Goal: Task Accomplishment & Management: Manage account settings

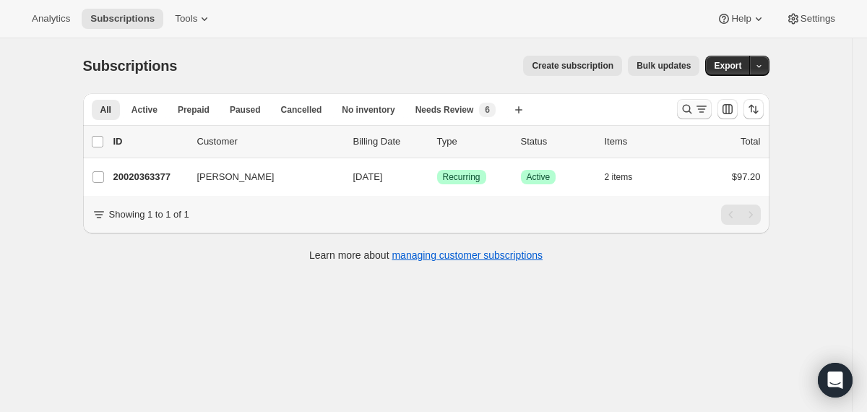
click at [679, 100] on button "Search and filter results" at bounding box center [694, 109] width 35 height 20
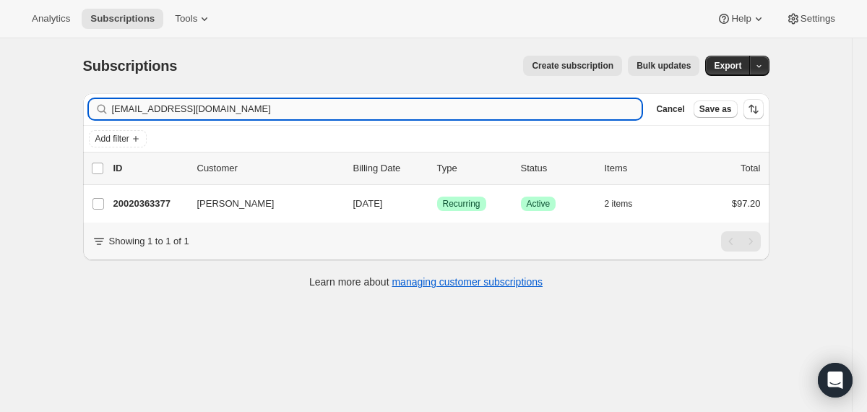
click at [499, 108] on input "kscudder91@gmail.com" at bounding box center [377, 109] width 530 height 20
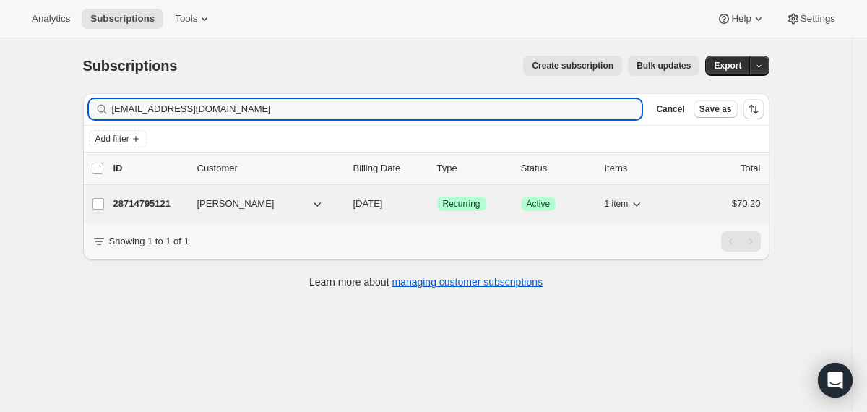
type input "dlowy30@hotmail.com"
click at [339, 203] on div "David Lowy" at bounding box center [269, 204] width 144 height 14
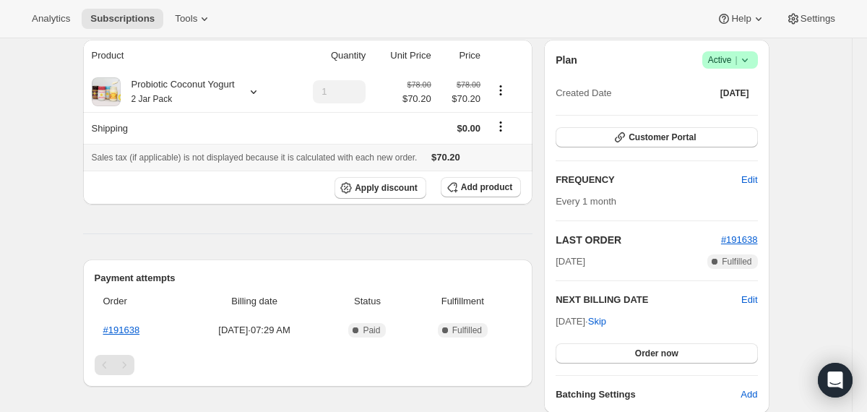
scroll to position [134, 0]
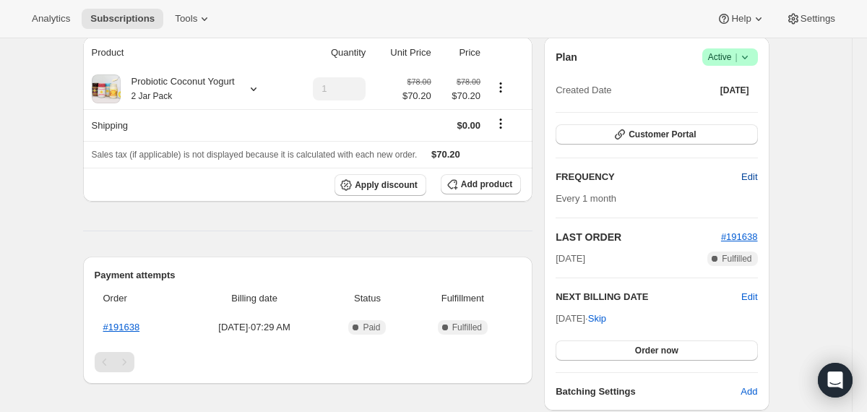
click at [749, 180] on span "Edit" at bounding box center [749, 177] width 16 height 14
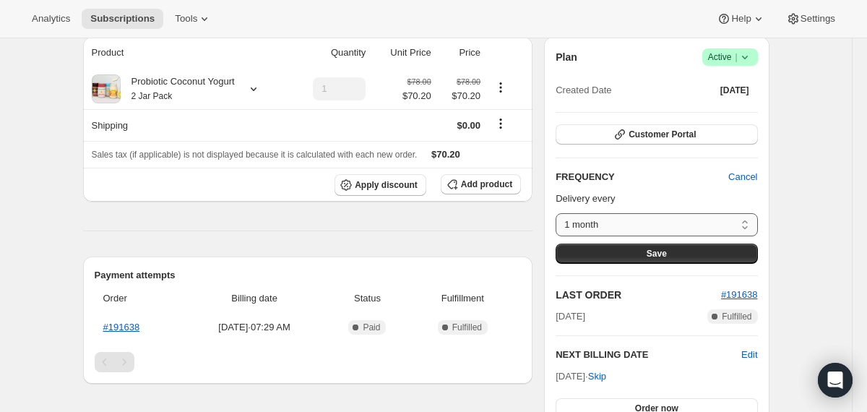
click at [677, 216] on select "1 month Custom..." at bounding box center [657, 224] width 202 height 23
select select "custom"
click at [556, 213] on select "1 month Custom..." at bounding box center [657, 224] width 202 height 23
select select "MONTH"
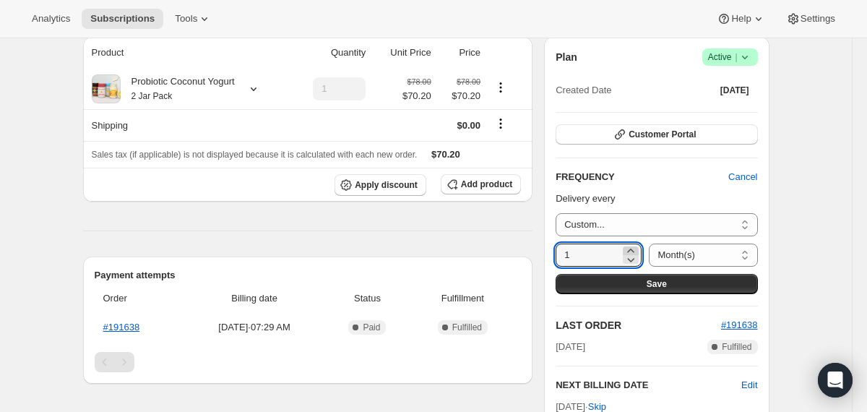
click at [626, 246] on icon at bounding box center [631, 250] width 14 height 14
type input "2"
click at [629, 279] on button "Save" at bounding box center [657, 284] width 202 height 20
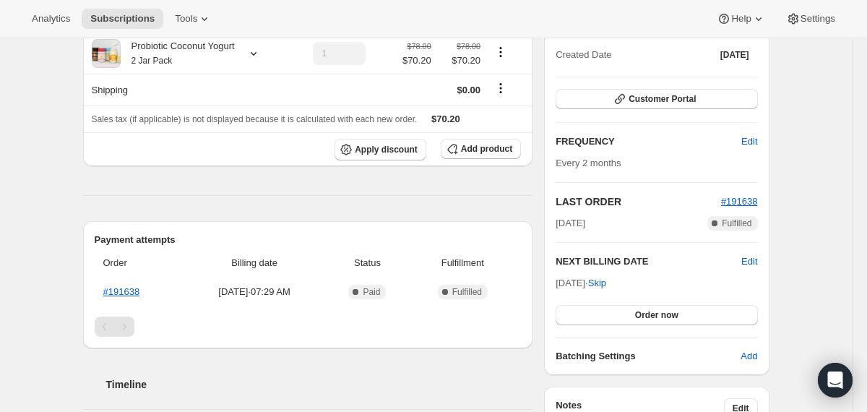
scroll to position [246, 0]
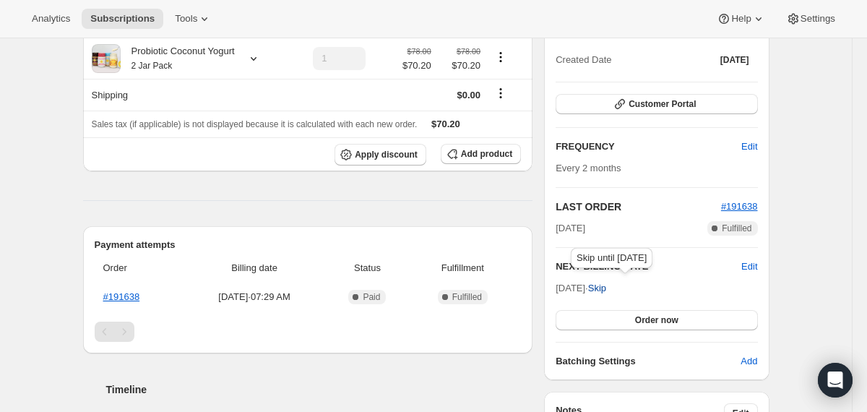
click at [606, 282] on span "Skip" at bounding box center [597, 288] width 18 height 14
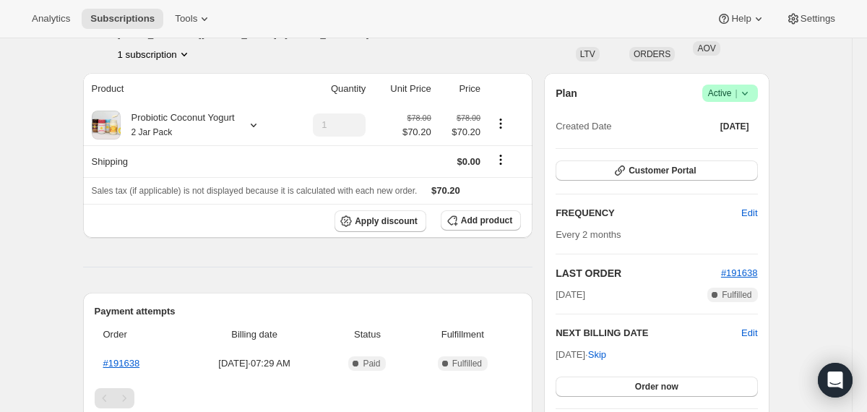
scroll to position [0, 0]
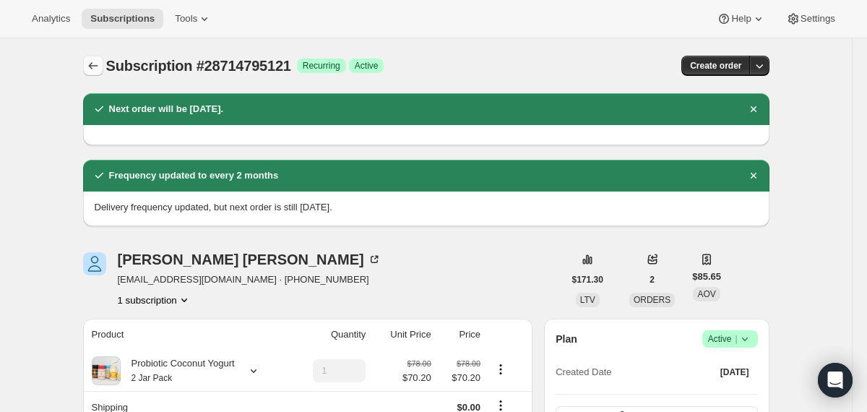
click at [93, 70] on icon "Subscriptions" at bounding box center [93, 66] width 14 height 14
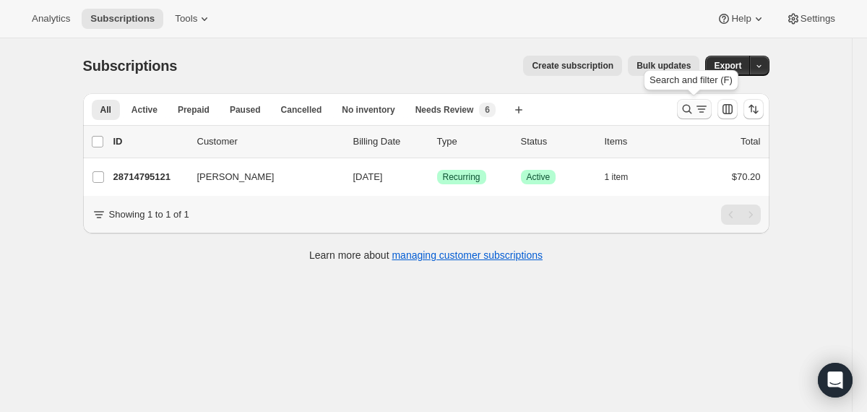
click at [683, 111] on icon "Search and filter results" at bounding box center [686, 109] width 9 height 9
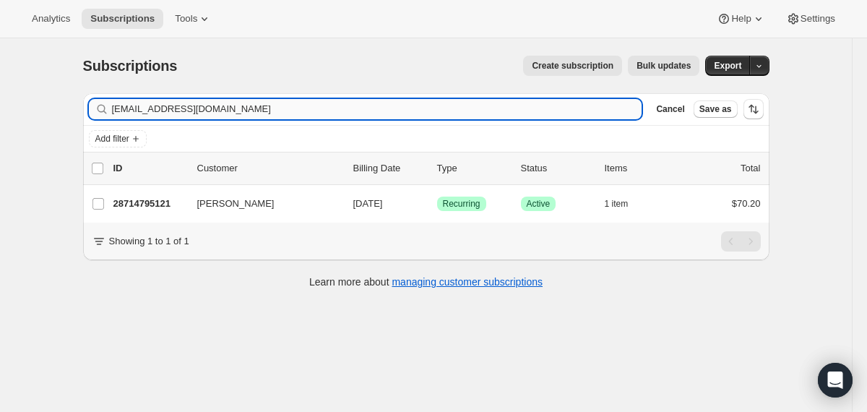
click at [462, 110] on input "dlowy30@hotmail.com" at bounding box center [377, 109] width 530 height 20
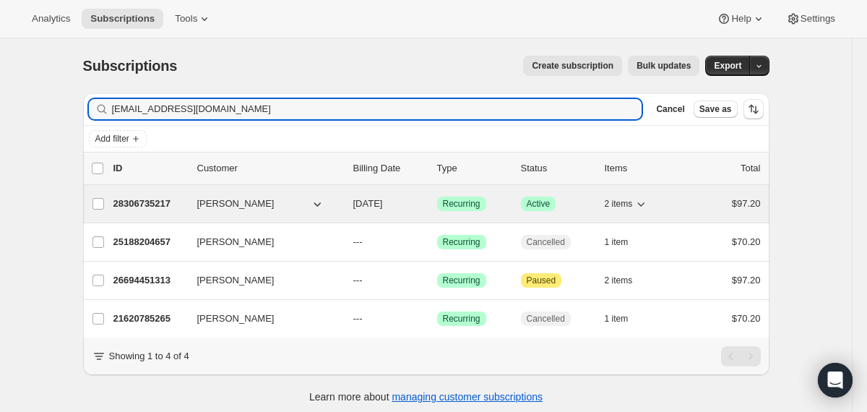
type input "kellymingo7@comcast.net"
click at [346, 210] on div "28306735217 Kelly Castellanos 10/20/2025 Success Recurring Success Active 2 ite…" at bounding box center [436, 204] width 647 height 20
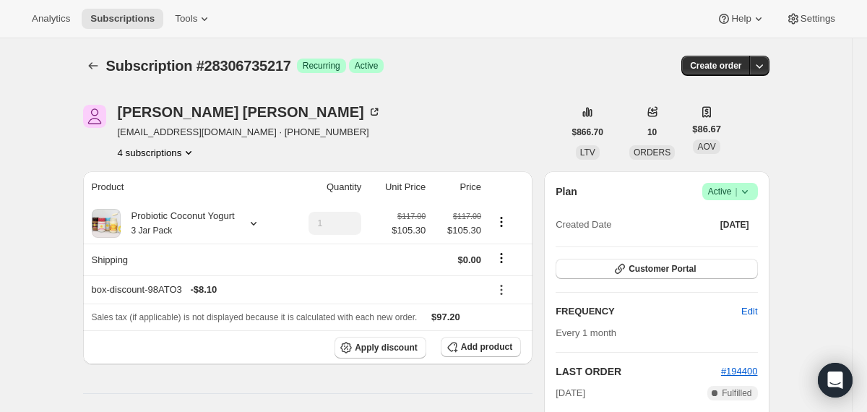
click at [744, 196] on icon at bounding box center [745, 191] width 14 height 14
click at [732, 247] on span "Cancel subscription" at bounding box center [724, 244] width 82 height 11
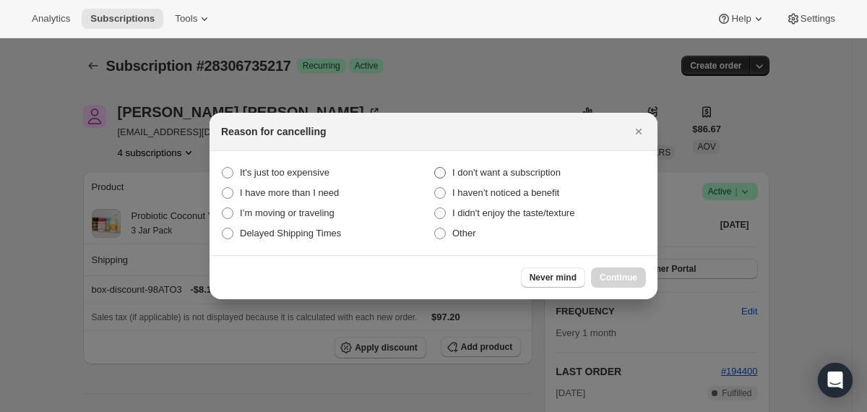
click at [554, 173] on span "I don't want a subscription" at bounding box center [506, 172] width 108 height 11
click at [435, 168] on subscription "I don't want a subscription" at bounding box center [434, 167] width 1 height 1
radio subscription "true"
click at [604, 277] on span "Continue" at bounding box center [619, 278] width 38 height 12
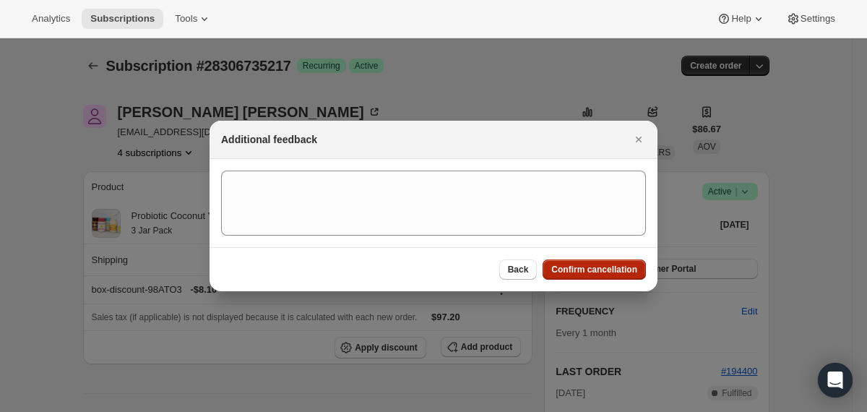
click at [598, 272] on span "Confirm cancellation" at bounding box center [594, 270] width 86 height 12
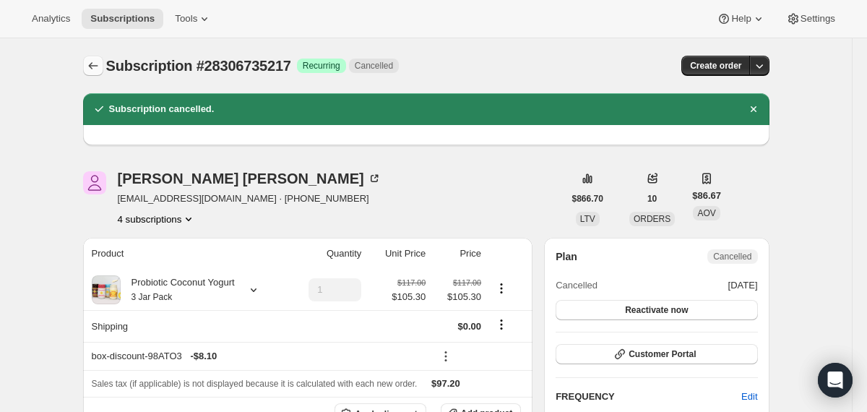
click at [93, 69] on icon "Subscriptions" at bounding box center [93, 66] width 14 height 14
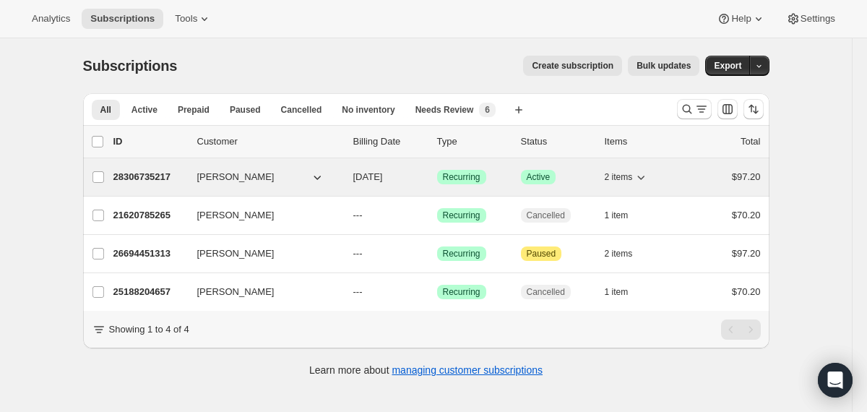
click at [348, 181] on div "28306735217 Kelly Castellanos 10/20/2025 Success Recurring Success Active 2 ite…" at bounding box center [436, 177] width 647 height 20
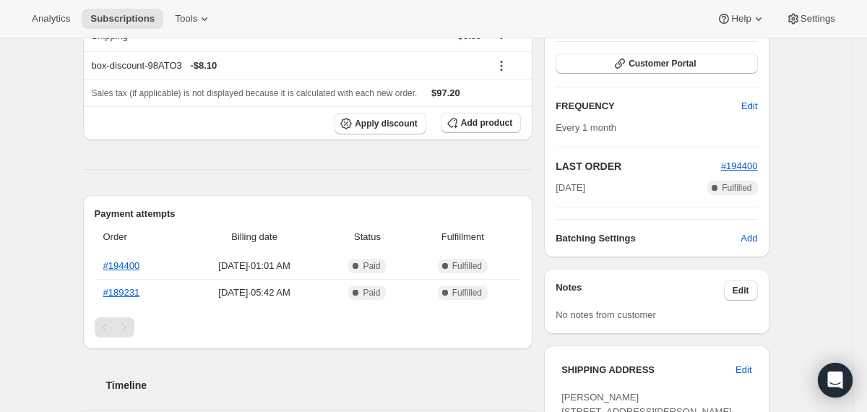
scroll to position [278, 0]
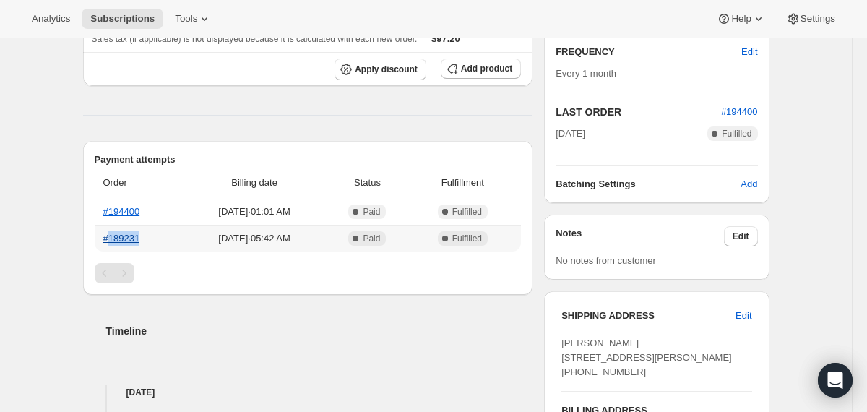
drag, startPoint x: 158, startPoint y: 237, endPoint x: 108, endPoint y: 235, distance: 49.2
click at [108, 235] on th "#189231" at bounding box center [139, 238] width 88 height 27
copy link "189231"
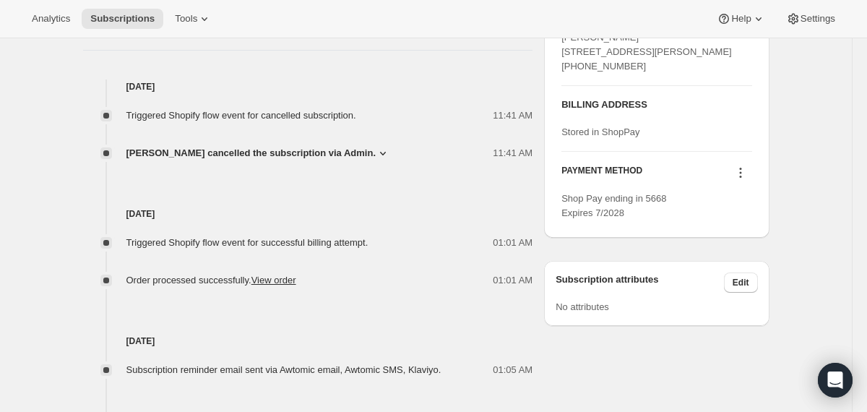
scroll to position [587, 0]
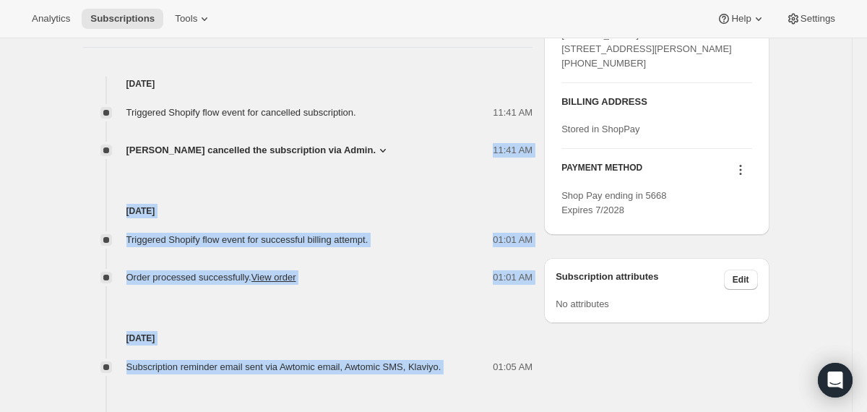
drag, startPoint x: 476, startPoint y: 373, endPoint x: 415, endPoint y: 142, distance: 239.0
click at [415, 142] on div "Sep 29, 2025 Triggered Shopify flow event for cancelled subscription. 11:41 AM …" at bounding box center [308, 270] width 450 height 387
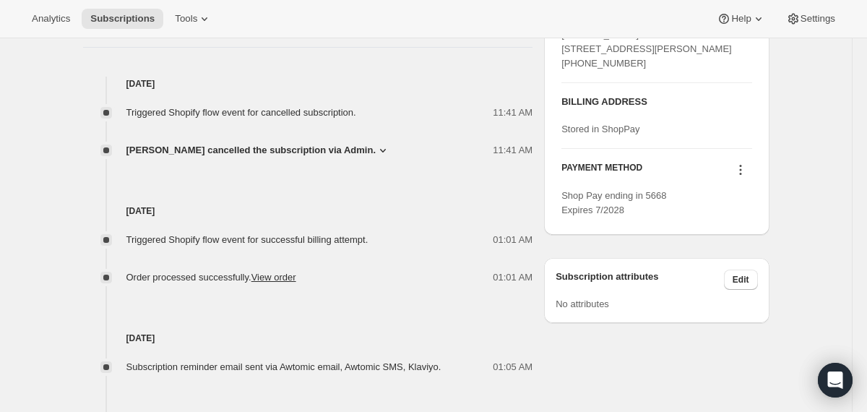
click at [415, 243] on div "01:01 AM" at bounding box center [454, 240] width 156 height 14
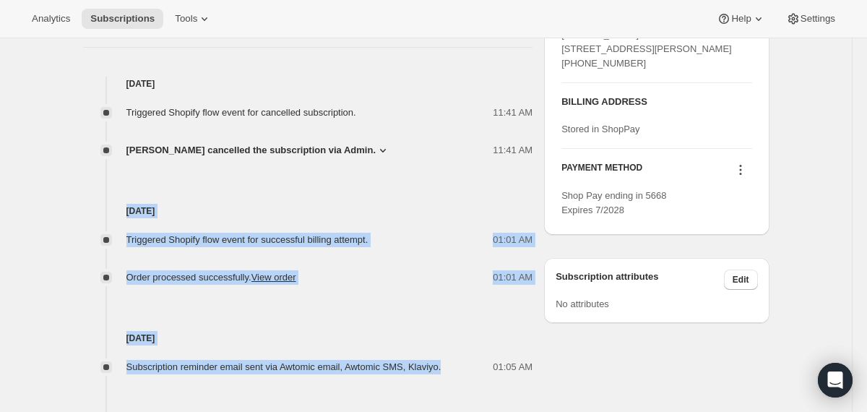
drag, startPoint x: 470, startPoint y: 363, endPoint x: 376, endPoint y: 184, distance: 202.3
click at [376, 184] on div "Sep 29, 2025 Triggered Shopify flow event for cancelled subscription. 11:41 AM …" at bounding box center [308, 270] width 450 height 387
copy div "Sep 20, 2025 Triggered Shopify flow event for successful billing attempt. 01:01…"
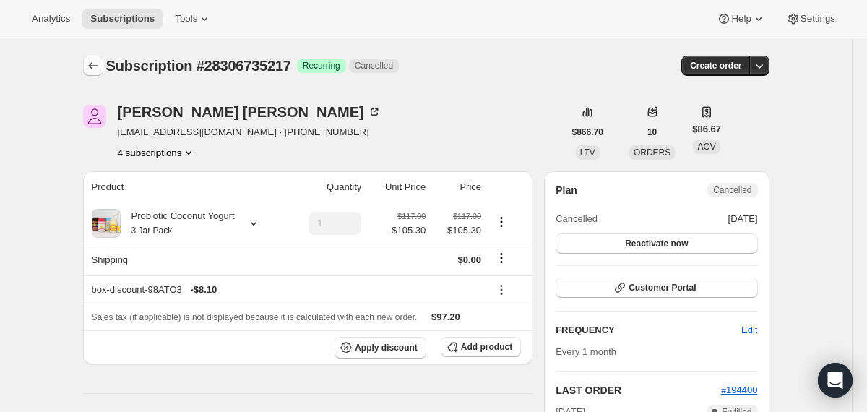
click at [92, 63] on icon "Subscriptions" at bounding box center [93, 66] width 14 height 14
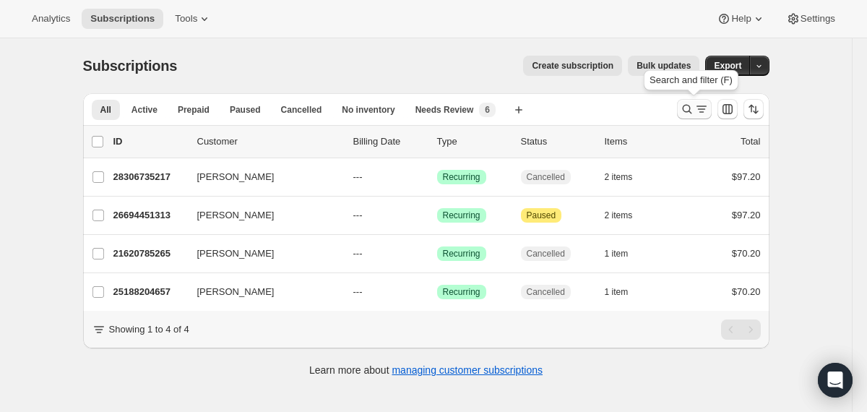
click at [686, 103] on icon "Search and filter results" at bounding box center [687, 109] width 14 height 14
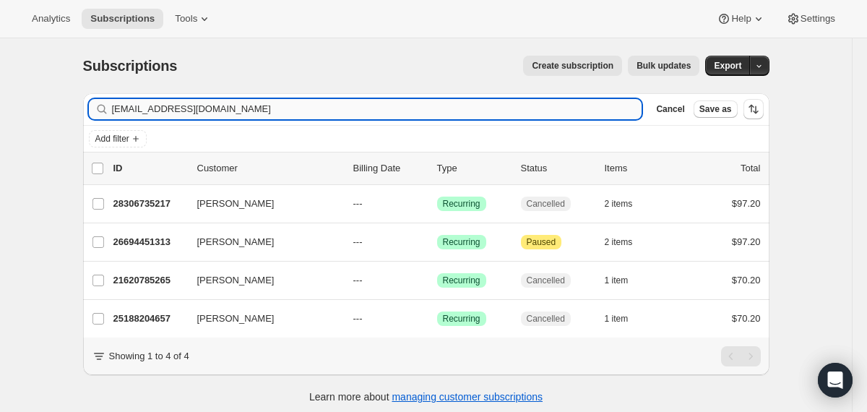
click at [456, 110] on input "kellymingo7@comcast.net" at bounding box center [377, 109] width 530 height 20
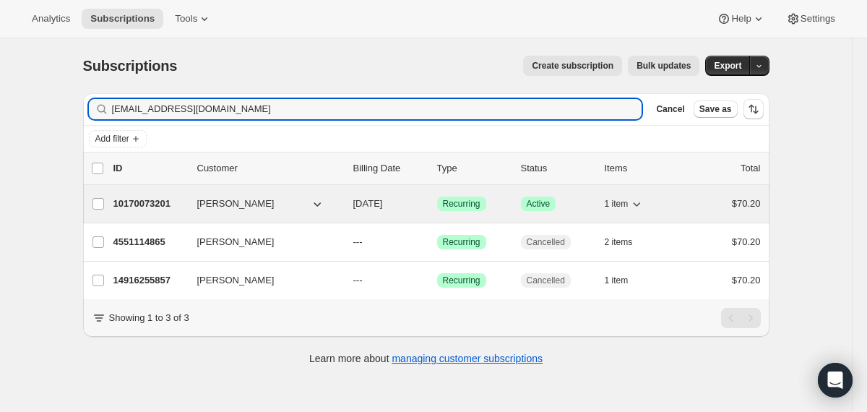
type input "lmanchin2@aol.com"
click at [349, 210] on div "10170073201 Lynn Manchin 10/15/2025 Success Recurring Success Active 1 item $70…" at bounding box center [436, 204] width 647 height 20
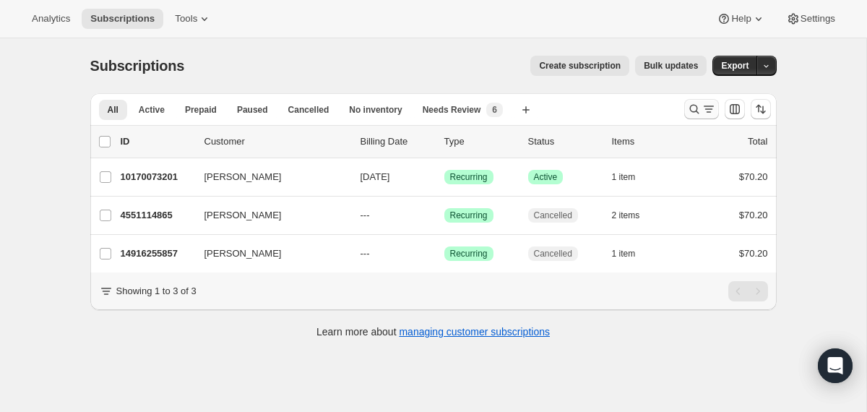
click at [695, 111] on icon "Search and filter results" at bounding box center [693, 109] width 9 height 9
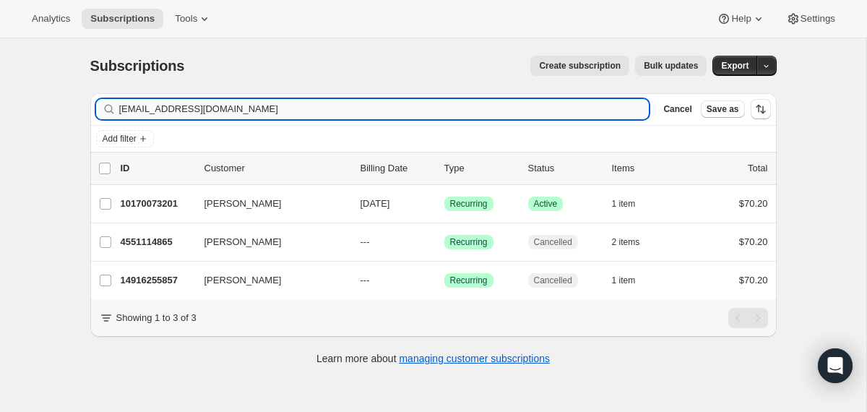
click at [431, 109] on input "lmanchin2@aol.com" at bounding box center [384, 109] width 530 height 20
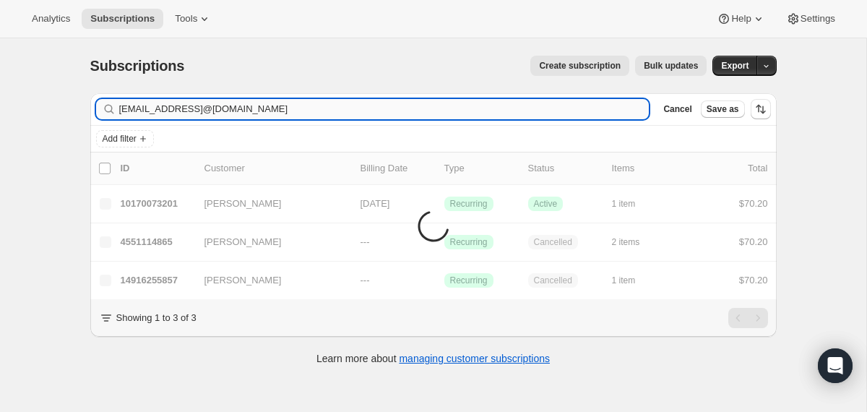
click at [275, 115] on input "lmanchin2@aol.comlmanchin2@aol.com" at bounding box center [384, 109] width 530 height 20
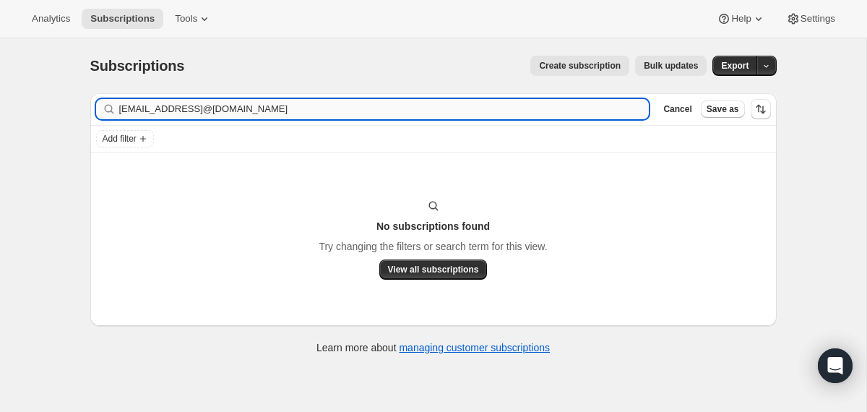
type input "lmanchin2@aol.com"
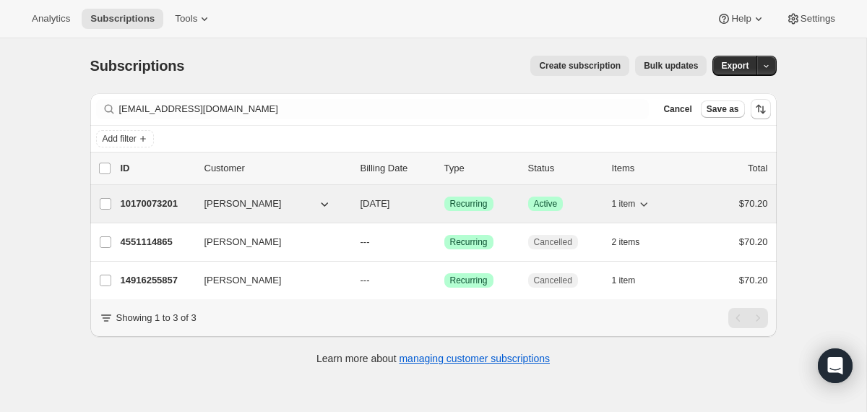
click at [361, 204] on span "10/15/2025" at bounding box center [376, 203] width 30 height 11
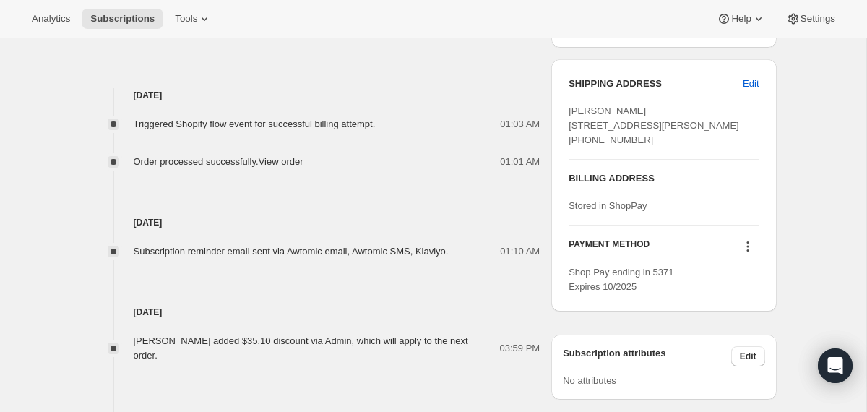
scroll to position [594, 0]
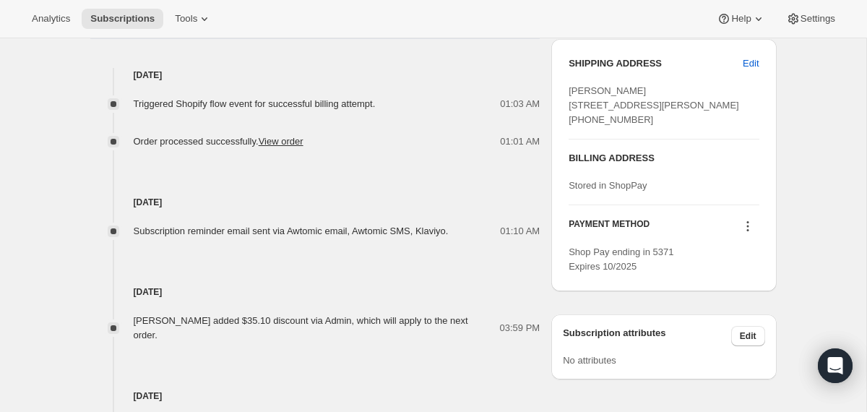
click at [748, 233] on icon at bounding box center [748, 226] width 14 height 14
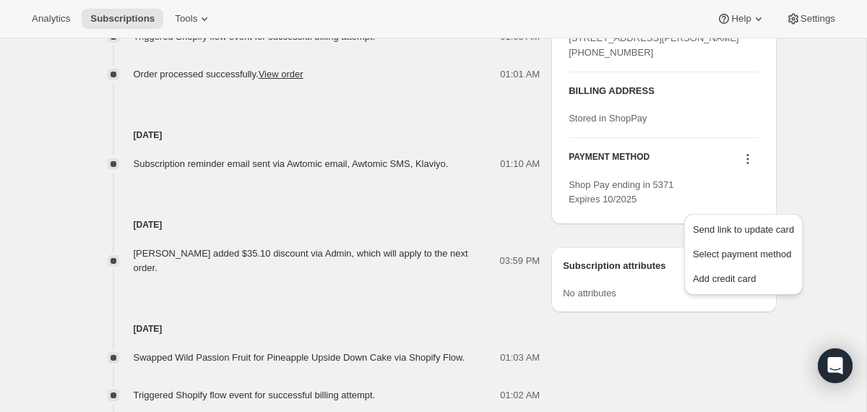
scroll to position [611, 0]
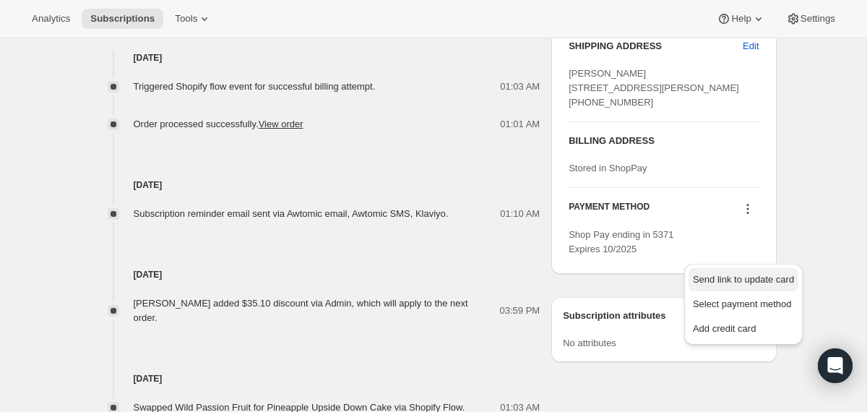
click at [708, 284] on span "Send link to update card" at bounding box center [743, 279] width 101 height 11
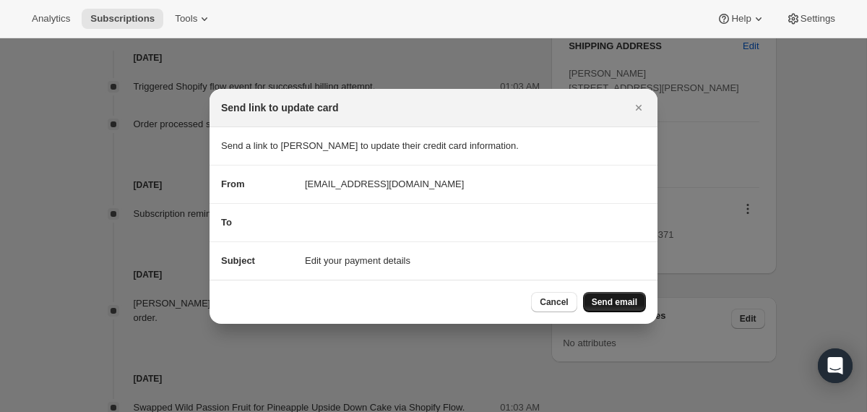
click at [618, 305] on span "Send email" at bounding box center [615, 302] width 46 height 12
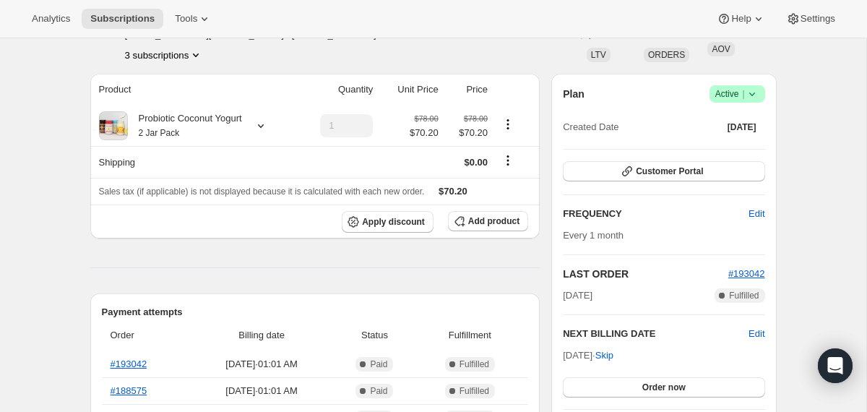
scroll to position [155, 0]
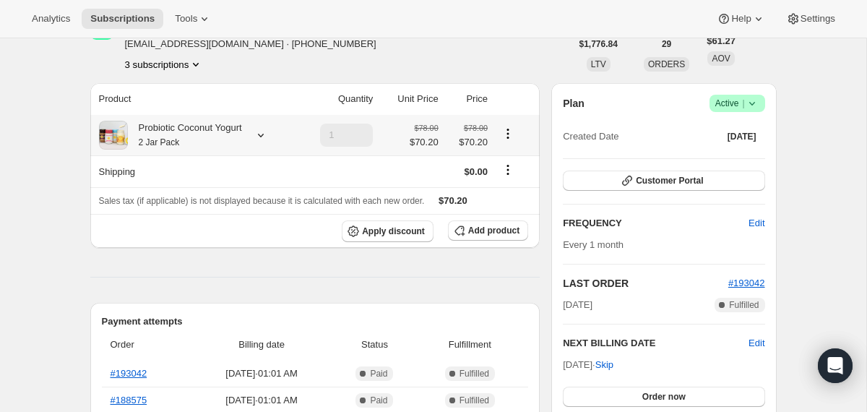
click at [218, 143] on div "Probiotic Coconut Yogurt 2 Jar Pack" at bounding box center [185, 135] width 114 height 29
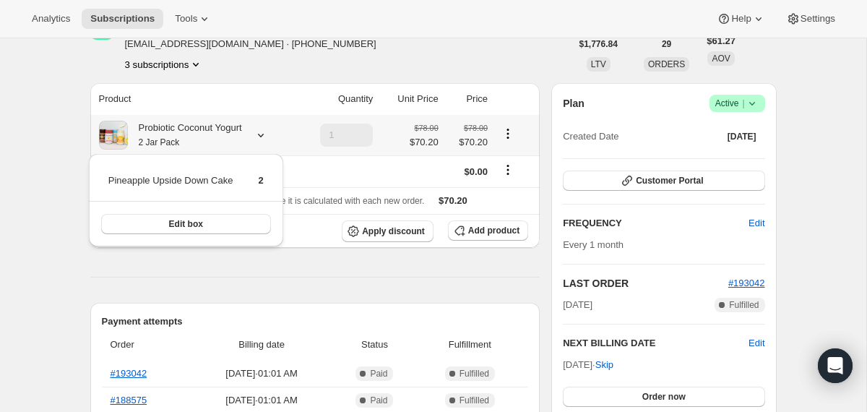
click at [218, 143] on div "Probiotic Coconut Yogurt 2 Jar Pack" at bounding box center [185, 135] width 114 height 29
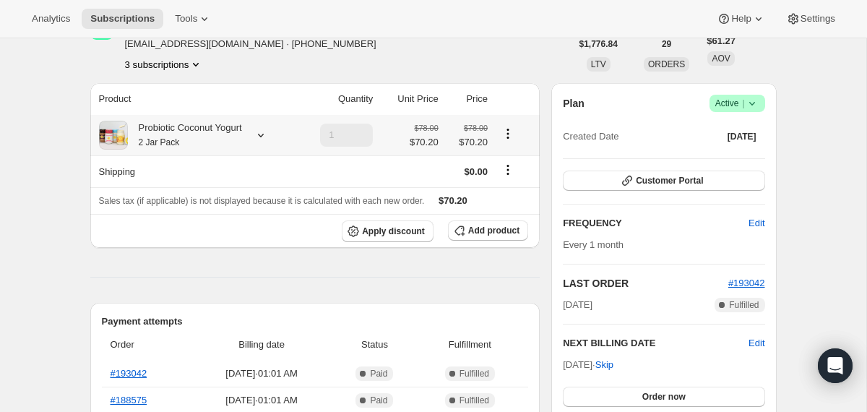
click at [236, 130] on div "Probiotic Coconut Yogurt 2 Jar Pack" at bounding box center [185, 135] width 114 height 29
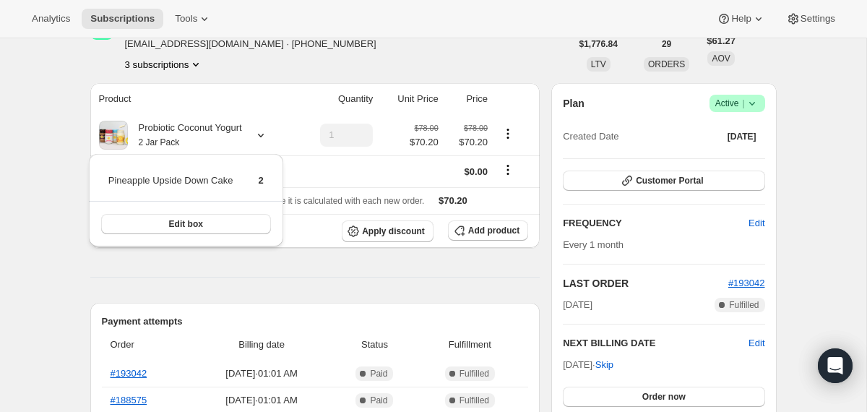
scroll to position [0, 0]
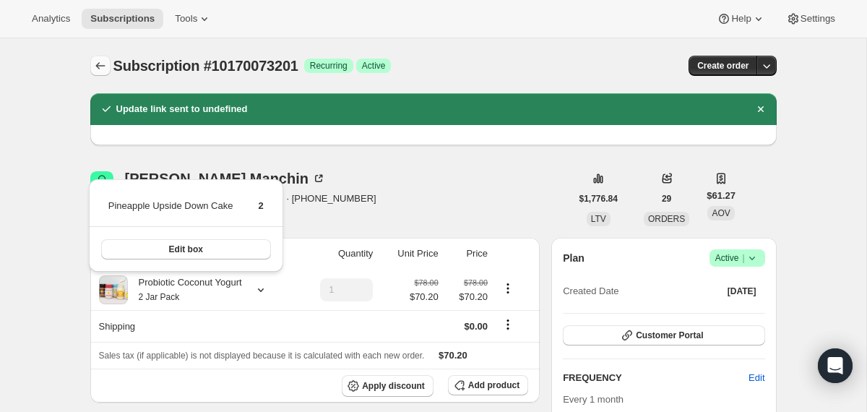
click at [100, 64] on icon "Subscriptions" at bounding box center [100, 66] width 14 height 14
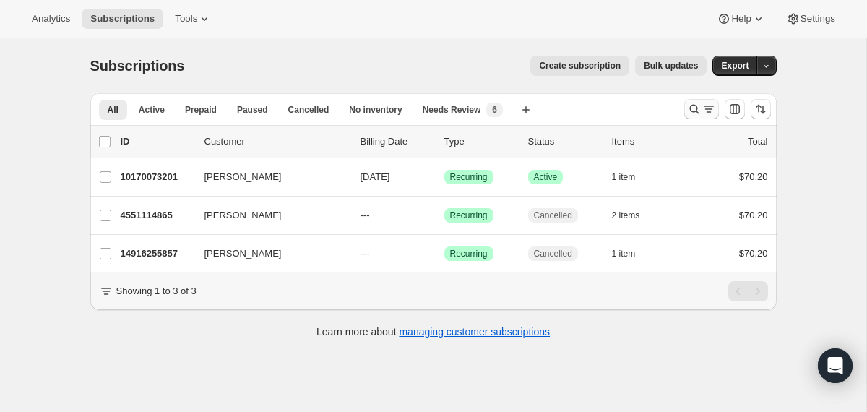
click at [688, 113] on icon "Search and filter results" at bounding box center [694, 109] width 14 height 14
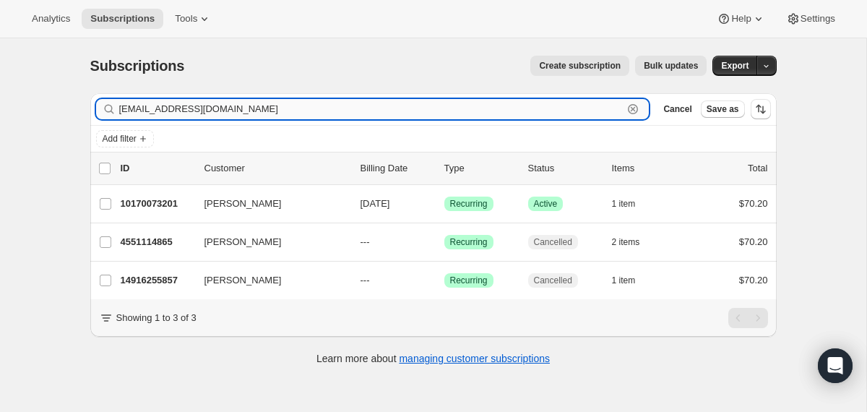
click at [421, 113] on input "lmanchin2@aol.com" at bounding box center [371, 109] width 504 height 20
paste input "engelbertd@yahoo"
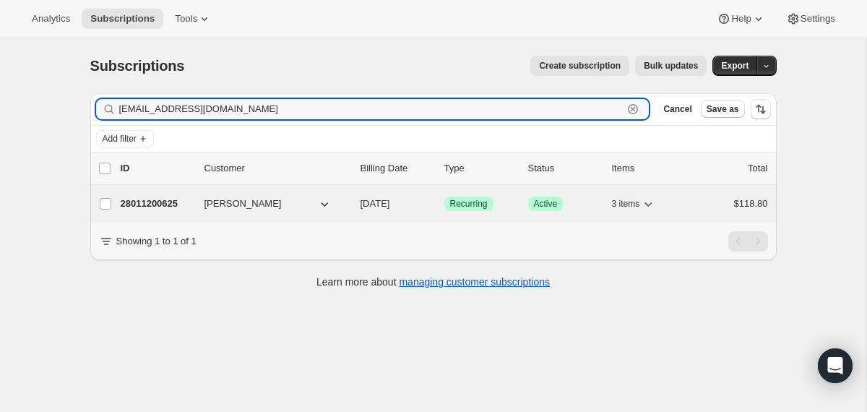
type input "[EMAIL_ADDRESS][DOMAIN_NAME]"
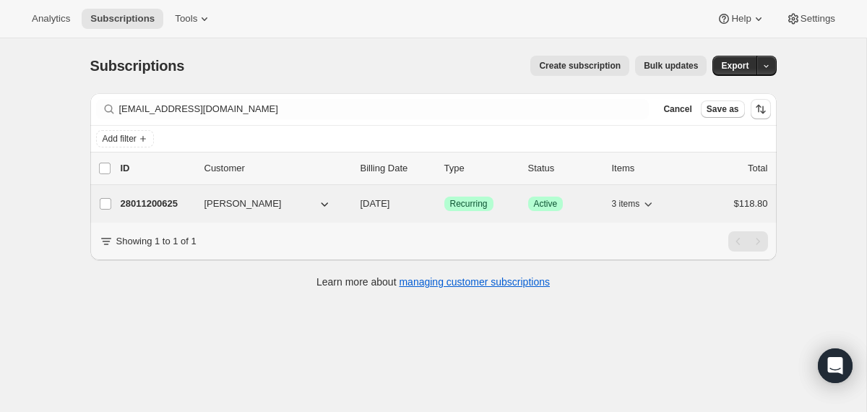
click at [350, 207] on div "28011200625 Engelbert Diaz 10/04/2025 Success Recurring Success Active 3 items …" at bounding box center [444, 204] width 647 height 20
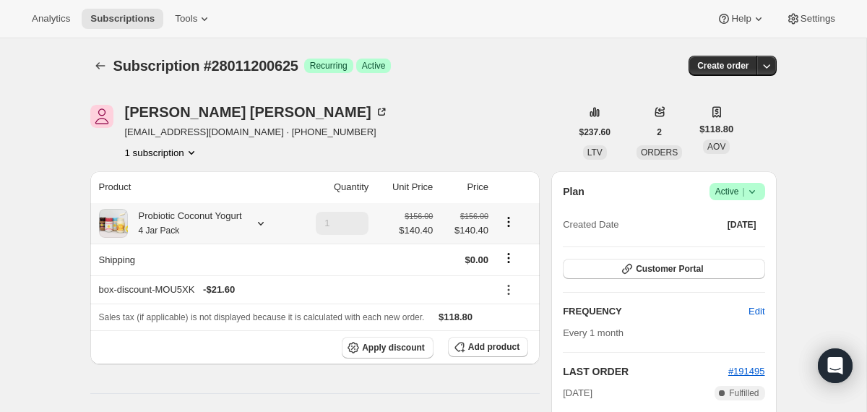
click at [203, 229] on div "Probiotic Coconut Yogurt 4 Jar Pack" at bounding box center [185, 223] width 114 height 29
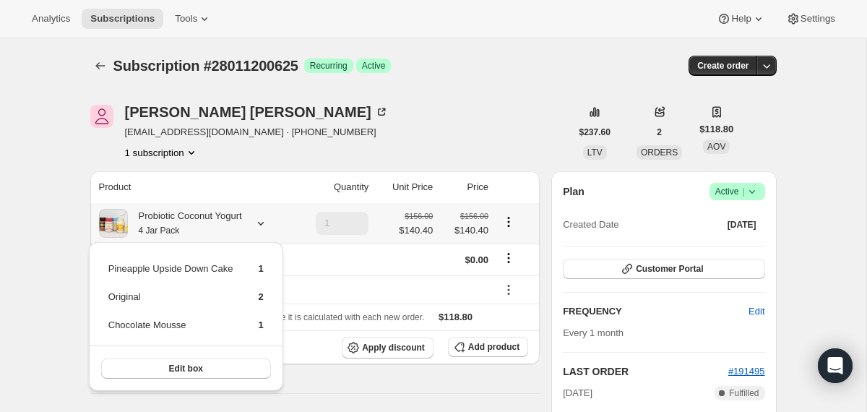
click at [203, 229] on div "Probiotic Coconut Yogurt 4 Jar Pack" at bounding box center [185, 223] width 114 height 29
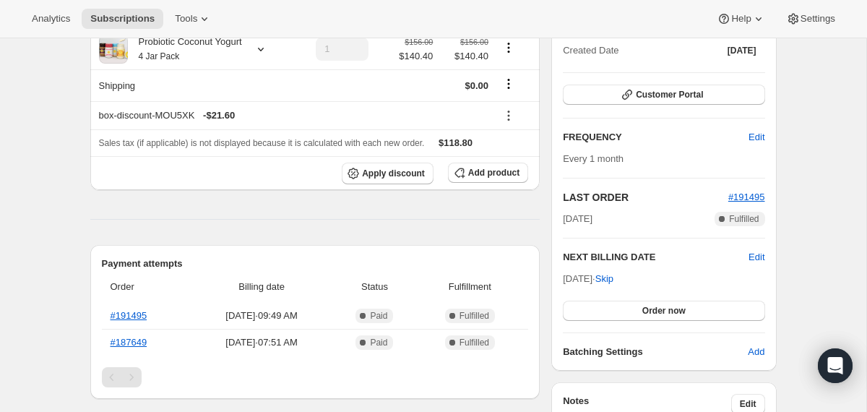
scroll to position [150, 0]
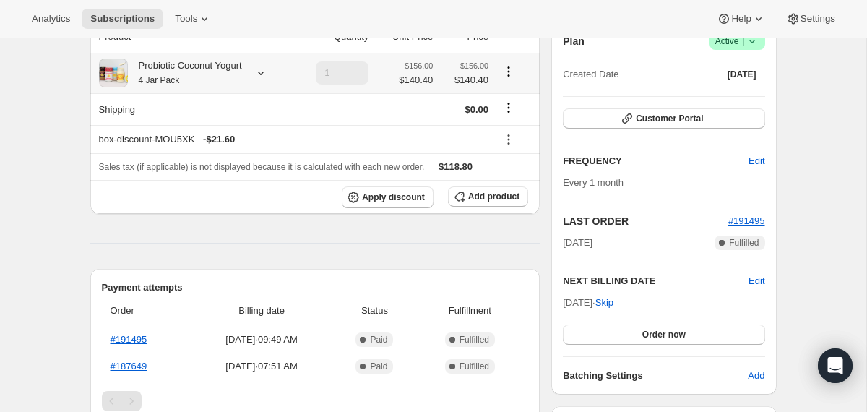
click at [242, 82] on div "Probiotic Coconut Yogurt 4 Jar Pack" at bounding box center [185, 73] width 114 height 29
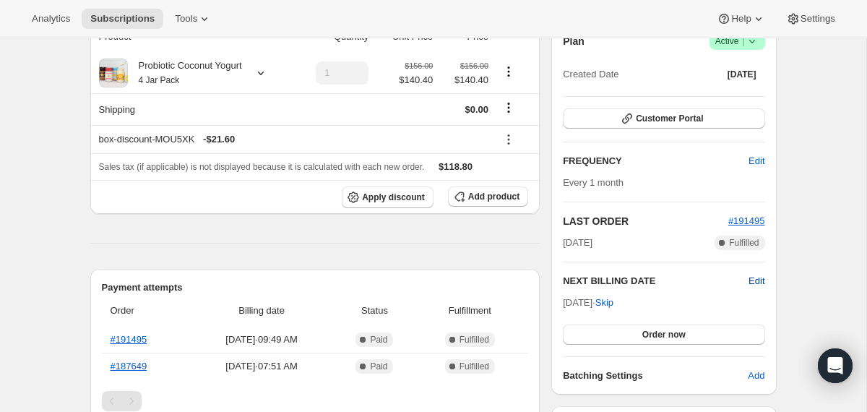
click at [754, 280] on span "Edit" at bounding box center [757, 281] width 16 height 14
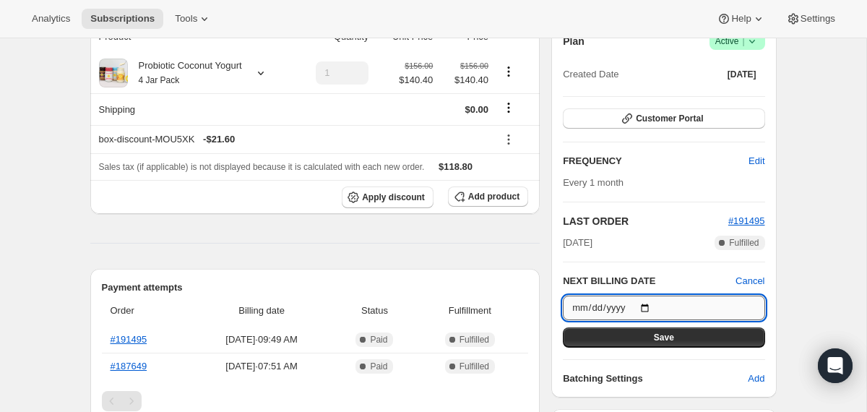
click at [648, 306] on input "2025-10-04" at bounding box center [664, 308] width 202 height 25
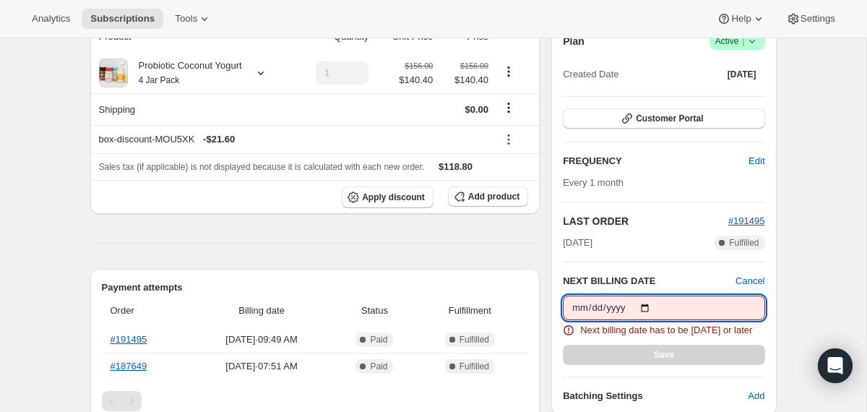
type input "2025-09-04"
click at [648, 303] on input "2025-09-04" at bounding box center [664, 308] width 202 height 25
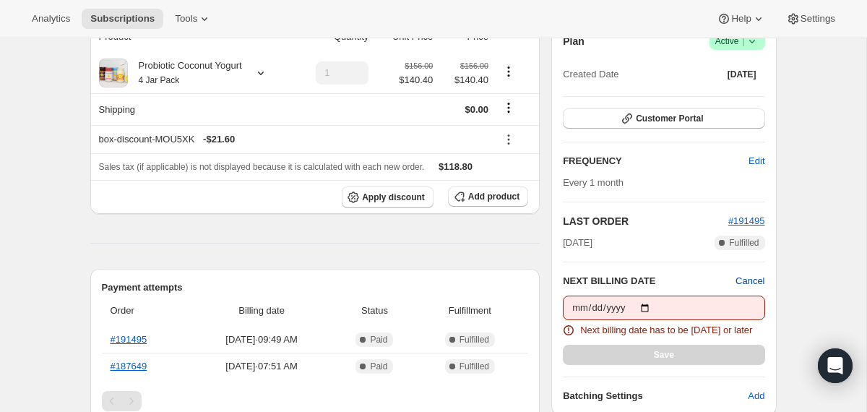
click at [746, 277] on span "Cancel" at bounding box center [749, 281] width 29 height 14
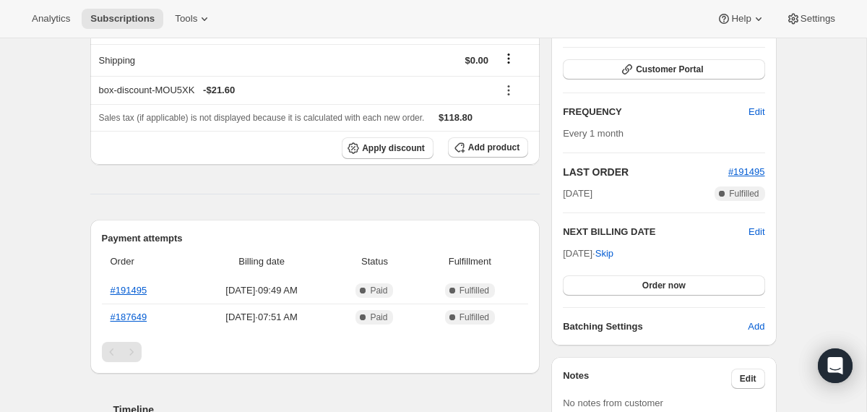
scroll to position [206, 0]
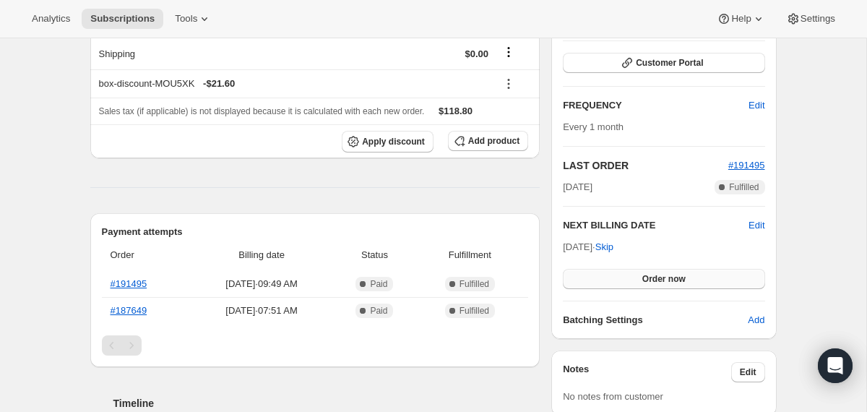
click at [622, 279] on button "Order now" at bounding box center [664, 279] width 202 height 20
click at [622, 279] on button "Click to confirm" at bounding box center [664, 279] width 202 height 20
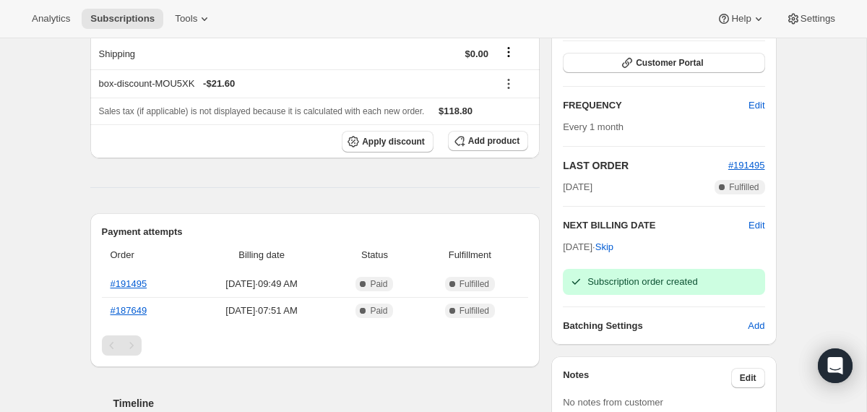
scroll to position [0, 0]
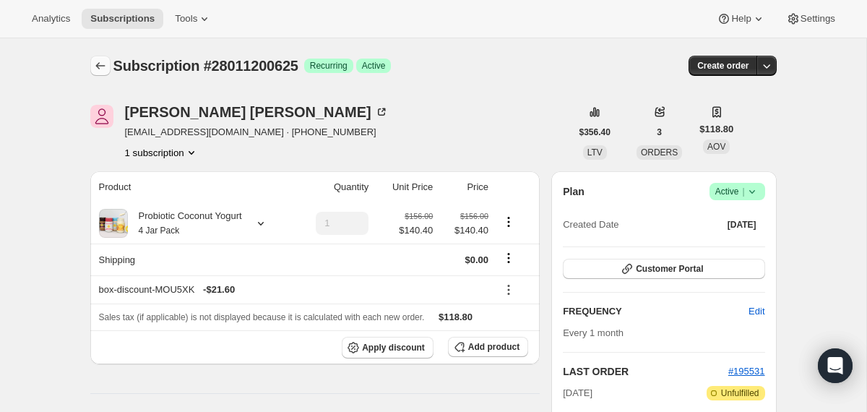
click at [98, 66] on icon "Subscriptions" at bounding box center [100, 66] width 14 height 14
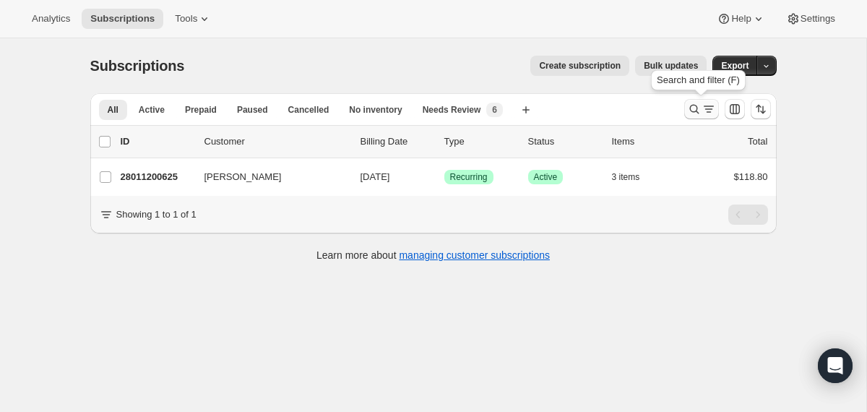
click at [700, 111] on icon "Search and filter results" at bounding box center [694, 109] width 14 height 14
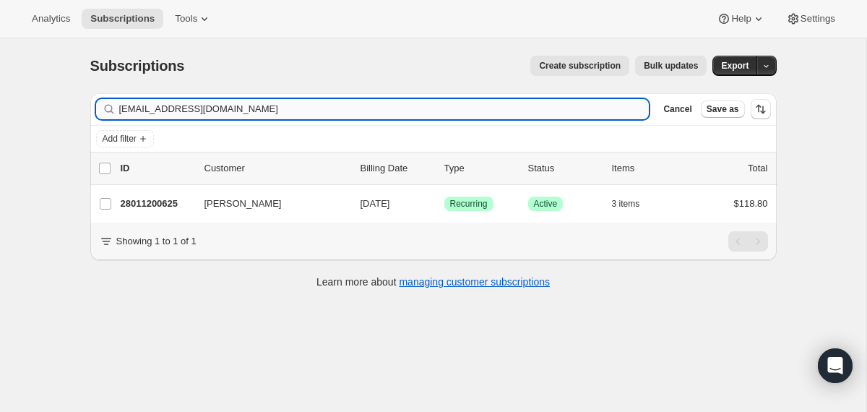
click at [512, 105] on input "[EMAIL_ADDRESS][DOMAIN_NAME]" at bounding box center [384, 109] width 530 height 20
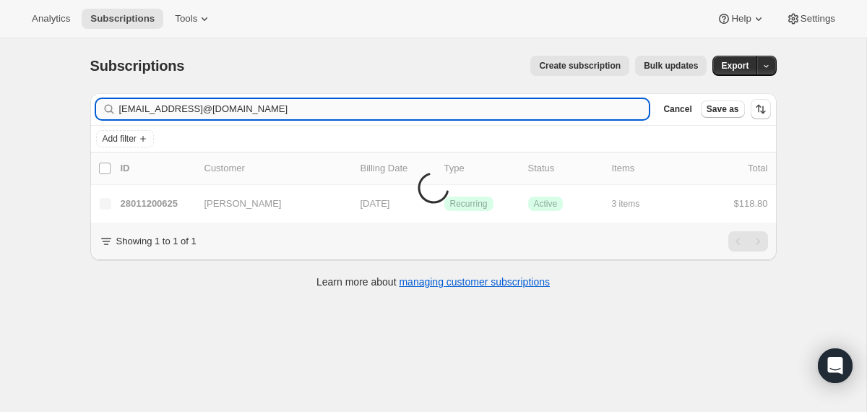
click at [512, 105] on input "[EMAIL_ADDRESS]@[DOMAIN_NAME]" at bounding box center [384, 109] width 530 height 20
type input "[EMAIL_ADDRESS][DOMAIN_NAME]"
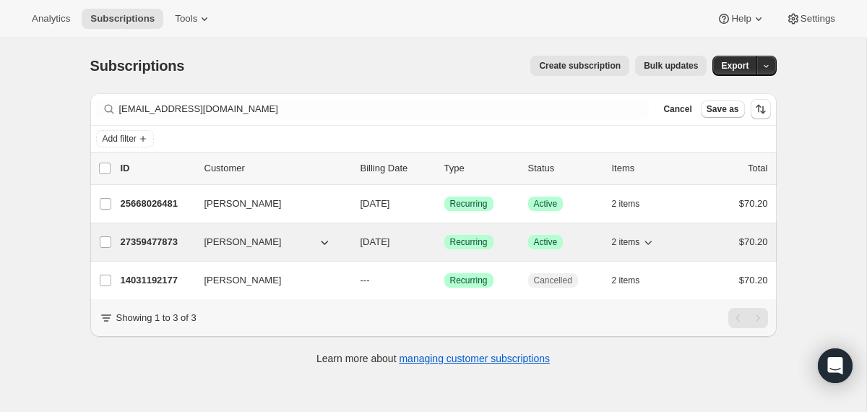
click at [355, 237] on div "27359477873 [PERSON_NAME] [DATE] Success Recurring Success Active 2 items $70.20" at bounding box center [444, 242] width 647 height 20
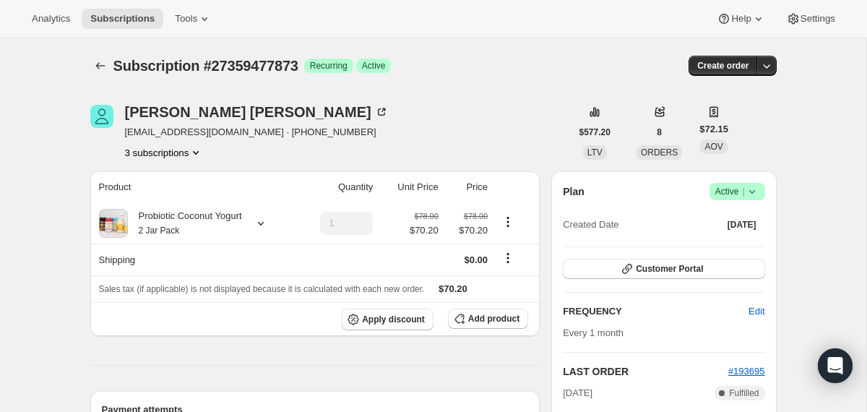
click at [756, 183] on span "Success Active |" at bounding box center [737, 191] width 56 height 17
click at [738, 245] on span "Cancel subscription" at bounding box center [732, 244] width 82 height 11
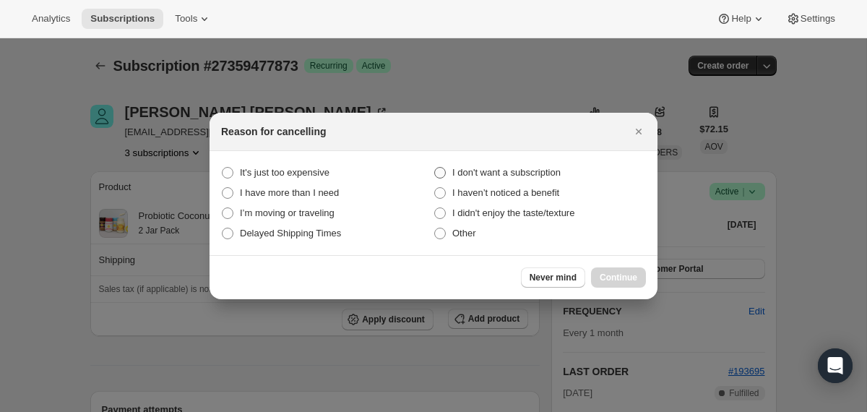
click at [538, 170] on span "I don't want a subscription" at bounding box center [506, 172] width 108 height 11
click at [435, 168] on subscription "I don't want a subscription" at bounding box center [434, 167] width 1 height 1
radio subscription "true"
click at [603, 281] on span "Continue" at bounding box center [619, 278] width 38 height 12
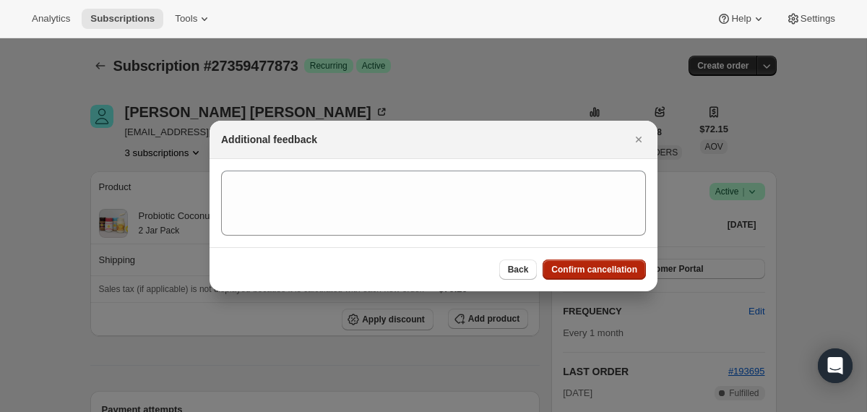
click at [598, 268] on span "Confirm cancellation" at bounding box center [594, 270] width 86 height 12
